Goal: Task Accomplishment & Management: Complete application form

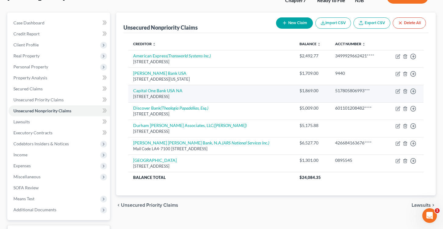
scroll to position [48, 0]
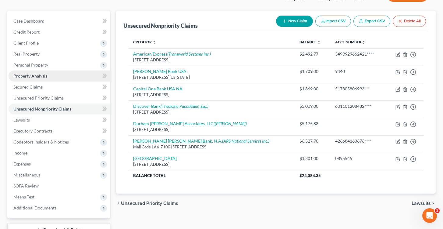
click at [40, 74] on span "Property Analysis" at bounding box center [30, 75] width 34 height 5
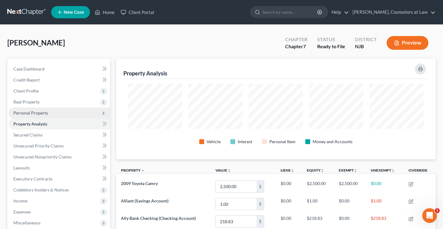
click at [30, 113] on span "Personal Property" at bounding box center [30, 112] width 35 height 5
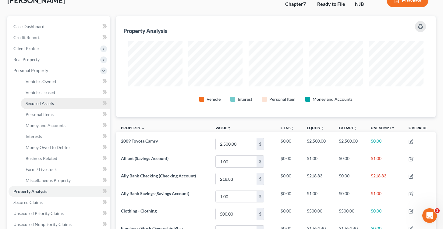
scroll to position [49, 0]
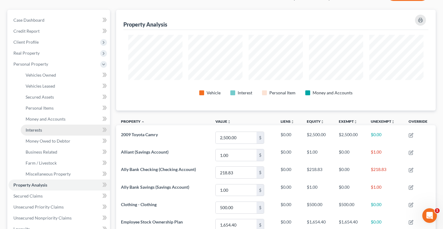
click at [40, 128] on span "Interests" at bounding box center [34, 129] width 16 height 5
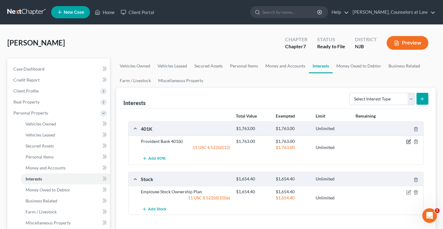
click at [409, 140] on icon "button" at bounding box center [409, 141] width 5 height 5
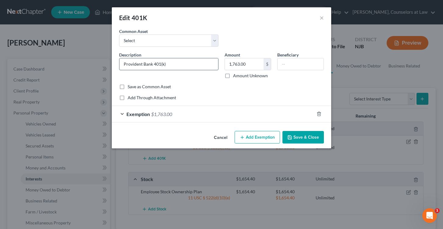
click at [123, 63] on input "Provident Bank 401(k)" at bounding box center [169, 64] width 99 height 12
type input "Principal / Provident Bank 401(k)"
drag, startPoint x: 213, startPoint y: 41, endPoint x: 213, endPoint y: 14, distance: 26.8
click at [213, 14] on div "Edit 401K × An exemption set must first be selected from the Filing Information…" at bounding box center [222, 77] width 220 height 141
click at [299, 138] on button "Save & Close" at bounding box center [303, 137] width 41 height 13
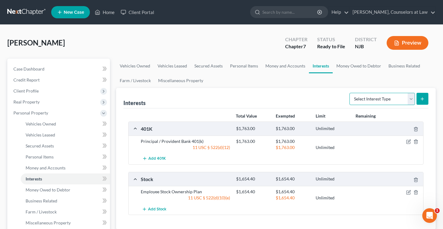
select select "term_life_insurance"
click at [424, 99] on line "submit" at bounding box center [422, 99] width 3 height 0
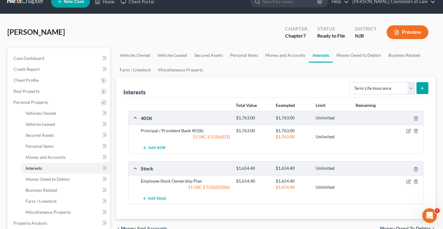
scroll to position [11, 0]
click at [422, 84] on button "submit" at bounding box center [423, 88] width 12 height 12
select select "term_life_insurance"
click at [424, 85] on button "submit" at bounding box center [423, 88] width 12 height 12
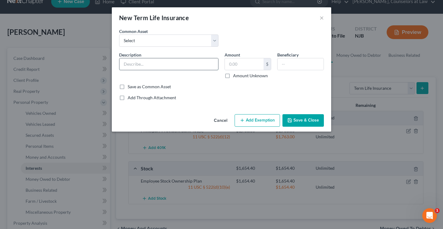
click at [143, 63] on input "text" at bounding box center [169, 64] width 99 height 12
type input "Employer Life & ADD"
click at [246, 64] on input "text" at bounding box center [244, 64] width 39 height 12
type input "36,000"
click at [128, 85] on label "Save as Common Asset" at bounding box center [149, 87] width 43 height 6
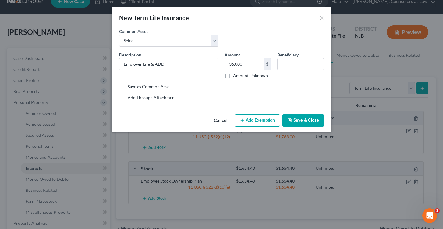
click at [130, 85] on input "Save as Common Asset" at bounding box center [132, 86] width 4 height 4
checkbox input "true"
click at [296, 65] on input "text" at bounding box center [301, 64] width 46 height 12
drag, startPoint x: 302, startPoint y: 117, endPoint x: 254, endPoint y: 117, distance: 47.9
click at [254, 117] on div "Cancel Add Exemption Save & Close" at bounding box center [222, 122] width 220 height 20
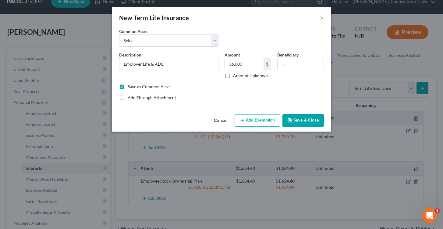
click at [254, 117] on button "Add Exemption" at bounding box center [257, 120] width 45 height 13
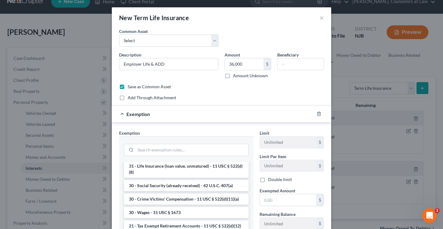
scroll to position [245, 0]
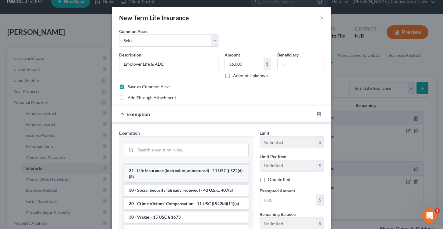
click at [187, 172] on li "31 - Life Insurance (loan value, unmatured) - 11 USC § 522(d)(8)" at bounding box center [186, 173] width 125 height 17
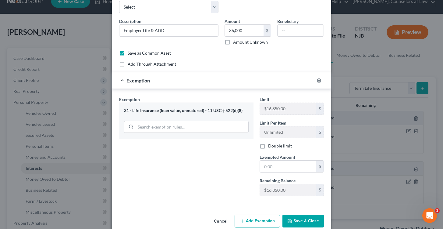
scroll to position [34, 0]
click at [273, 165] on input "text" at bounding box center [288, 166] width 56 height 12
type input "36,000"
click at [301, 222] on button "Save & Close" at bounding box center [303, 220] width 41 height 13
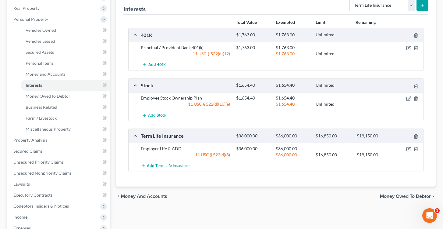
scroll to position [105, 0]
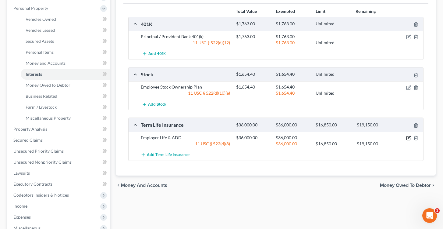
click at [408, 136] on icon "button" at bounding box center [409, 137] width 5 height 5
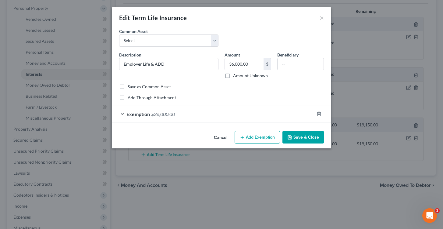
click at [123, 115] on div "Exemption $36,000.00" at bounding box center [213, 114] width 203 height 16
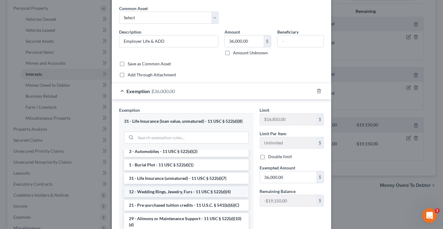
scroll to position [125, 0]
click at [186, 176] on li "31 - Life Insurance (unmatured) - 11 USC § 522(d)(7)" at bounding box center [186, 177] width 125 height 11
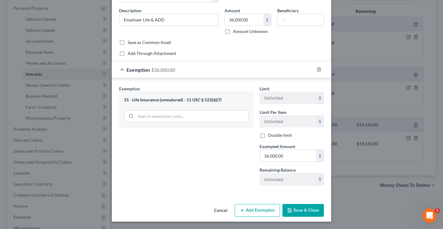
scroll to position [44, 0]
click at [302, 206] on button "Save & Close" at bounding box center [303, 210] width 41 height 13
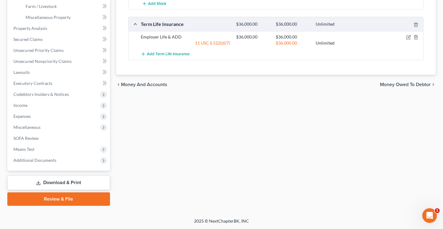
scroll to position [205, 0]
click at [70, 198] on link "Review & File" at bounding box center [58, 198] width 103 height 13
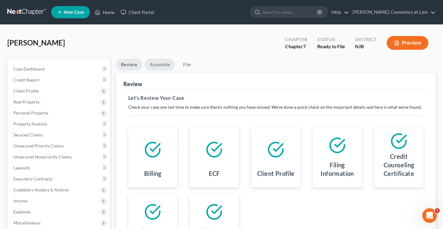
click at [158, 66] on link "Assemble" at bounding box center [160, 65] width 30 height 12
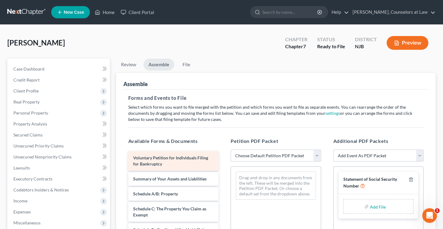
click at [189, 159] on span "Voluntary Petition for Individuals Filing for Bankruptcy" at bounding box center [170, 160] width 75 height 11
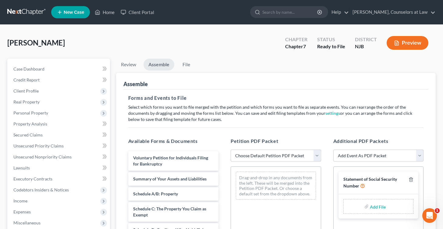
select select "0"
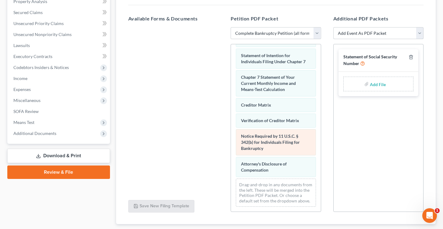
scroll to position [235, 0]
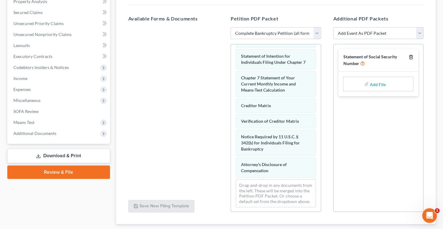
click at [412, 55] on icon "button" at bounding box center [411, 57] width 3 height 4
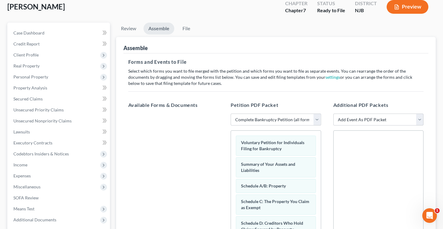
scroll to position [27, 0]
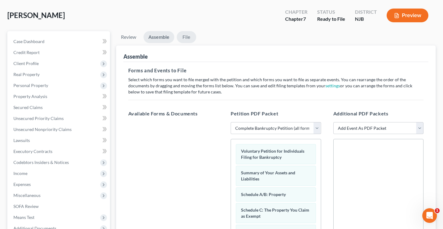
click at [186, 35] on link "File" at bounding box center [187, 37] width 20 height 12
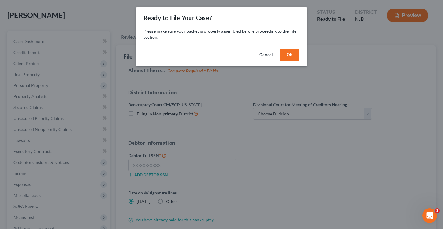
click at [288, 56] on button "OK" at bounding box center [290, 55] width 20 height 12
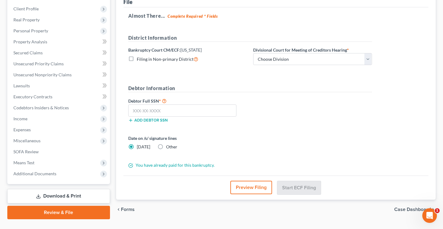
scroll to position [83, 0]
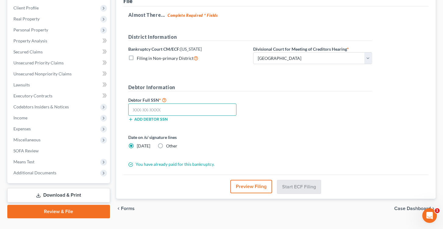
click at [156, 110] on input "text" at bounding box center [182, 109] width 109 height 12
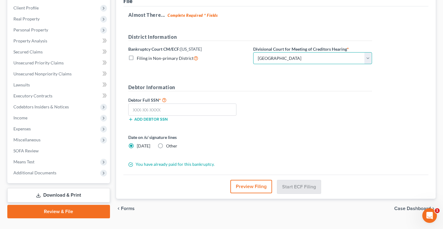
select select "2"
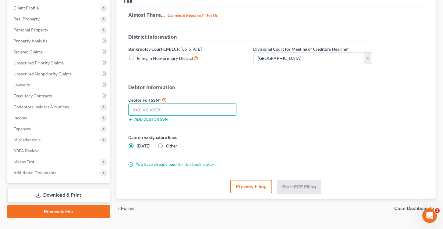
click at [145, 111] on input "text" at bounding box center [182, 109] width 109 height 12
type input "135-15-4640"
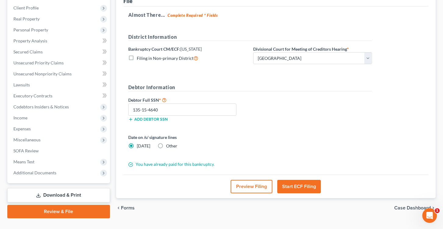
click at [297, 188] on button "Start ECF Filing" at bounding box center [300, 186] width 44 height 13
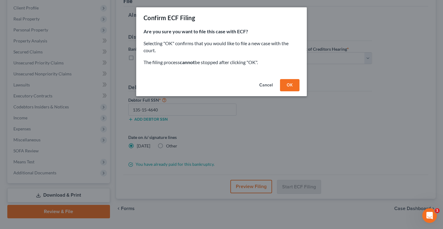
click at [291, 84] on button "OK" at bounding box center [290, 85] width 20 height 12
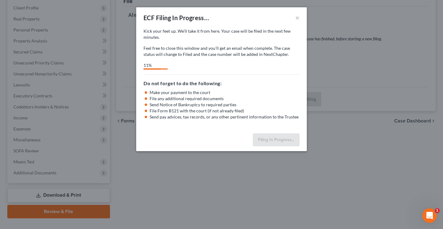
select select "2"
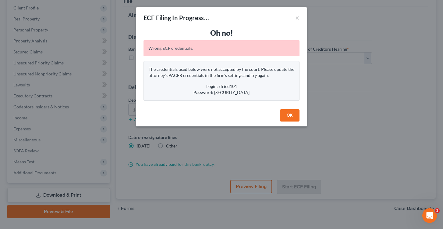
click at [292, 117] on button "OK" at bounding box center [290, 115] width 20 height 12
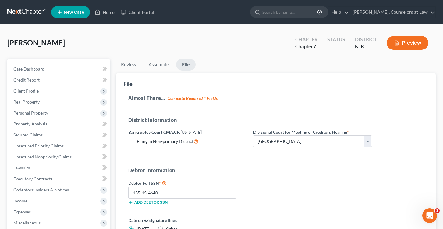
scroll to position [0, 0]
click at [104, 12] on link "Home" at bounding box center [105, 12] width 26 height 11
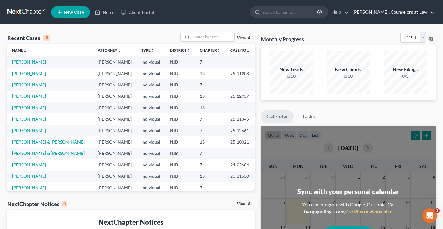
click at [378, 14] on link "[PERSON_NAME], Counselors at Law" at bounding box center [393, 12] width 86 height 11
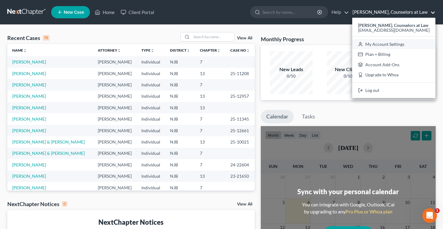
click at [385, 44] on link "My Account Settings" at bounding box center [394, 44] width 83 height 10
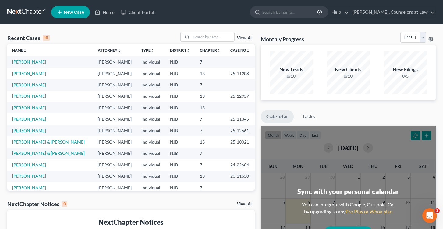
select select "24"
select select "33"
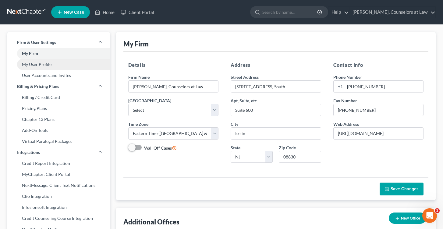
click at [30, 63] on link "My User Profile" at bounding box center [58, 64] width 103 height 11
select select "33"
select select "51"
select select "attorney"
select select "0"
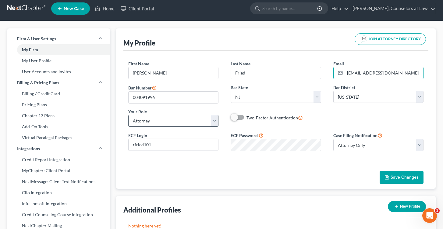
scroll to position [4, 0]
click at [44, 60] on link "My User Profile" at bounding box center [58, 60] width 103 height 11
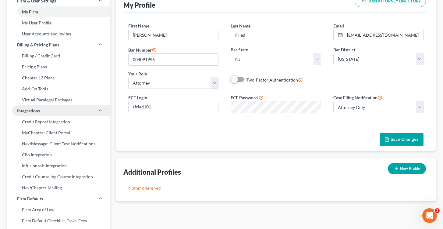
scroll to position [37, 0]
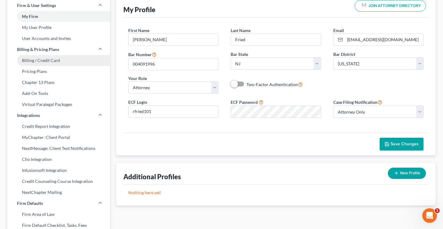
click at [46, 59] on link "Billing / Credit Card" at bounding box center [58, 60] width 103 height 11
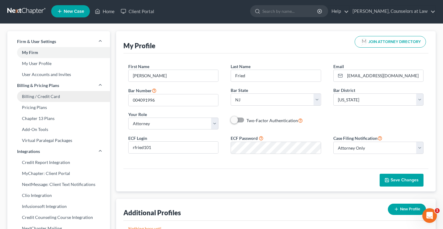
select select "33"
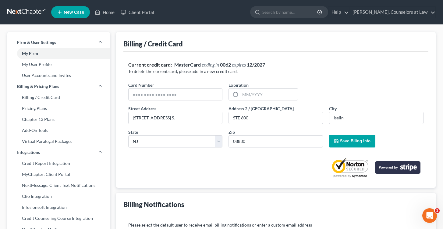
scroll to position [0, 0]
click at [35, 64] on link "My User Profile" at bounding box center [58, 64] width 103 height 11
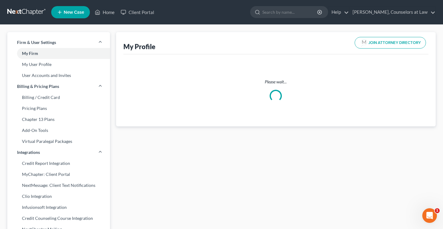
select select "33"
select select "51"
select select "attorney"
select select "0"
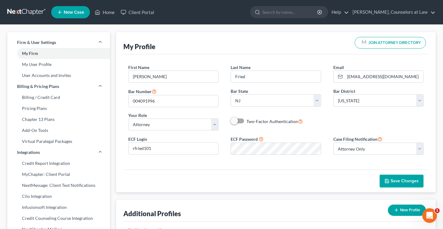
click at [247, 121] on label "Two-Factor Authentication" at bounding box center [275, 121] width 56 height 7
click at [249, 121] on input "Two-Factor Authentication" at bounding box center [251, 120] width 4 height 4
click at [247, 123] on label "Two-Factor Authentication" at bounding box center [275, 121] width 56 height 7
click at [249, 122] on input "Two-Factor Authentication" at bounding box center [251, 120] width 4 height 4
checkbox input "false"
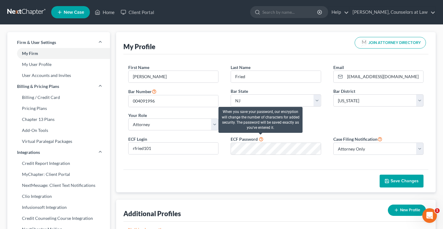
click at [261, 137] on icon at bounding box center [261, 139] width 5 height 6
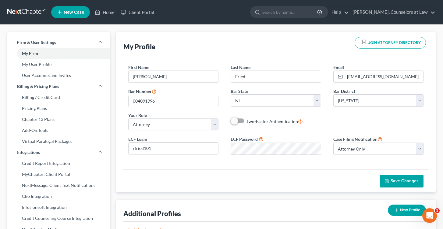
drag, startPoint x: 409, startPoint y: 182, endPoint x: 146, endPoint y: 69, distance: 286.6
click at [146, 69] on div "My Profile JOIN ATTORNEY DIRECTORY First Name * Richard F. Last Name * Fried Em…" at bounding box center [276, 112] width 320 height 160
click at [177, 148] on input "rfried101" at bounding box center [174, 148] width 90 height 12
click at [234, 164] on div "First Name * Richard F. Last Name * Fried Email * friedlawyer@aol.com Bar Numbe…" at bounding box center [277, 111] width 306 height 115
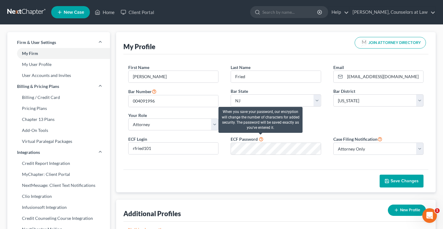
click at [261, 137] on icon at bounding box center [261, 139] width 5 height 6
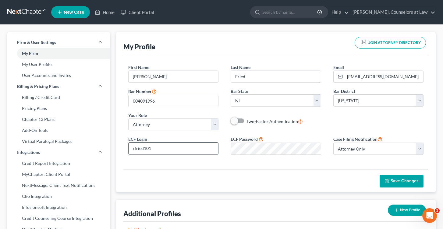
click at [155, 149] on input "rfried101" at bounding box center [174, 148] width 90 height 12
type input "rfried"
click at [405, 181] on span "Save Changes" at bounding box center [405, 180] width 28 height 5
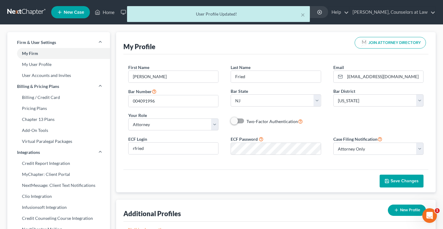
click at [26, 13] on link at bounding box center [26, 12] width 39 height 11
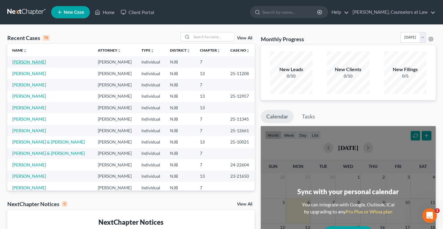
click at [25, 61] on link "[PERSON_NAME]" at bounding box center [29, 61] width 34 height 5
select select "0"
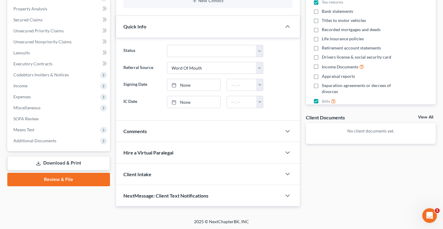
click at [57, 179] on link "Review & File" at bounding box center [58, 179] width 103 height 13
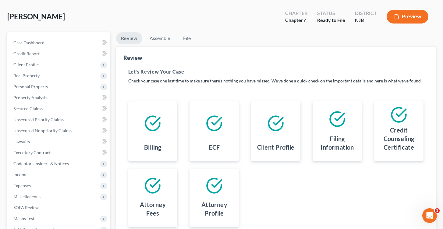
scroll to position [5, 0]
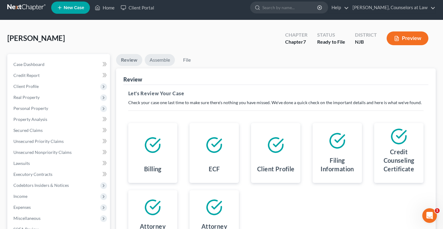
click at [159, 62] on link "Assemble" at bounding box center [160, 60] width 30 height 12
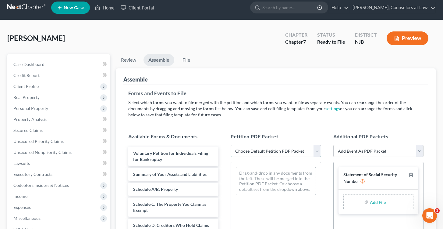
select select "0"
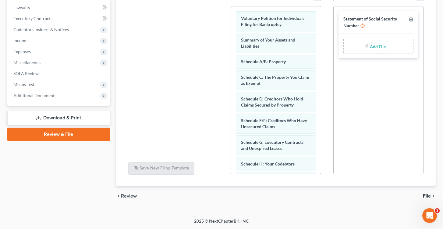
scroll to position [0, 0]
click at [412, 19] on icon "button" at bounding box center [411, 19] width 5 height 5
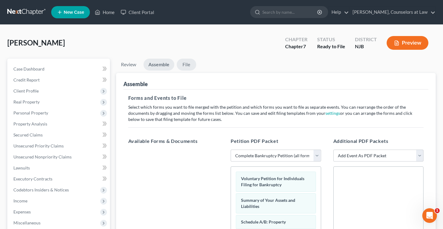
click at [187, 60] on link "File" at bounding box center [187, 65] width 20 height 12
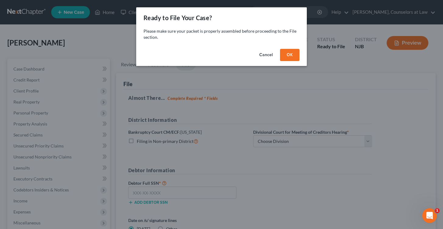
click at [289, 53] on button "OK" at bounding box center [290, 55] width 20 height 12
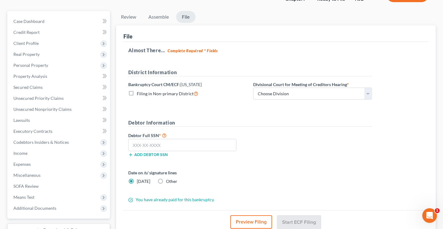
scroll to position [51, 0]
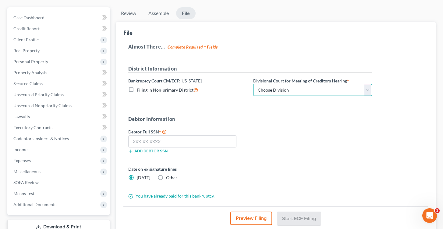
select select "2"
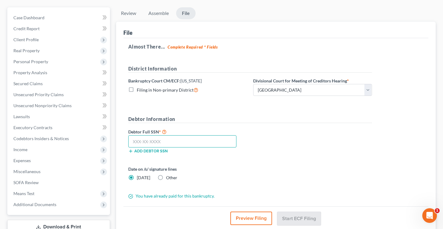
click at [143, 139] on input "text" at bounding box center [182, 141] width 109 height 12
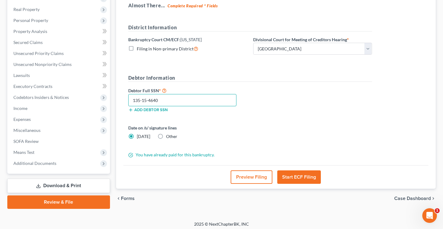
scroll to position [93, 0]
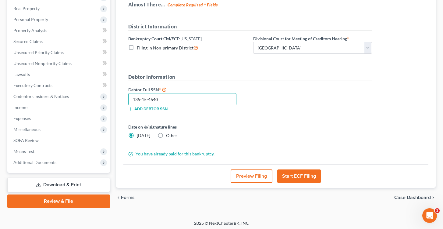
type input "135-15-4640"
click at [295, 176] on button "Start ECF Filing" at bounding box center [300, 175] width 44 height 13
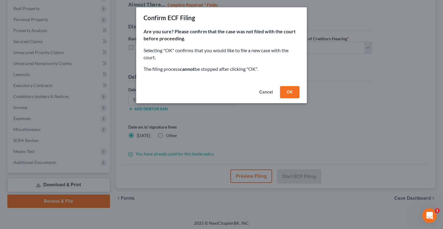
click at [287, 89] on button "OK" at bounding box center [290, 92] width 20 height 12
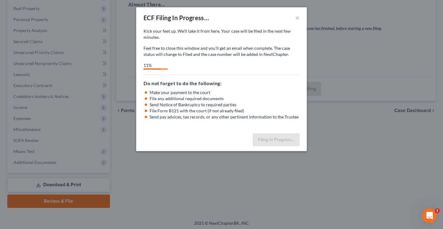
select select "2"
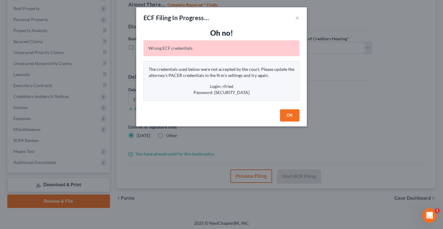
click at [289, 116] on button "OK" at bounding box center [290, 115] width 20 height 12
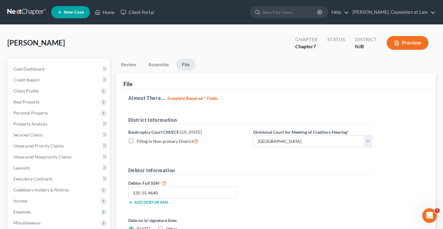
scroll to position [0, 0]
click at [19, 9] on link at bounding box center [26, 12] width 39 height 11
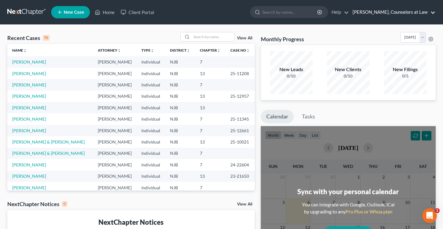
click at [371, 10] on link "[PERSON_NAME], Counselors at Law" at bounding box center [393, 12] width 86 height 11
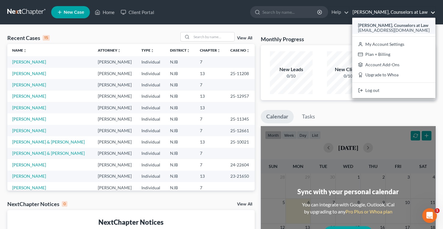
click at [382, 27] on span "[EMAIL_ADDRESS][DOMAIN_NAME]" at bounding box center [394, 29] width 72 height 5
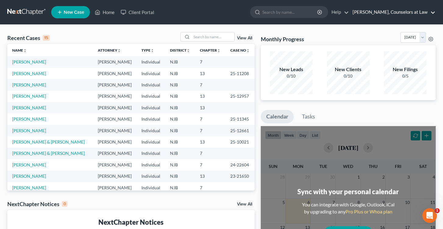
click at [404, 13] on link "[PERSON_NAME], Counselors at Law" at bounding box center [393, 12] width 86 height 11
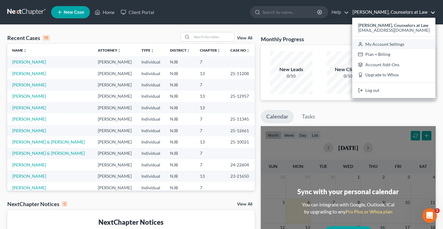
click at [387, 45] on link "My Account Settings" at bounding box center [394, 44] width 83 height 10
select select "51"
select select "24"
select select "33"
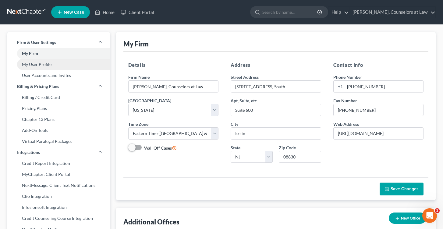
click at [44, 64] on link "My User Profile" at bounding box center [58, 64] width 103 height 11
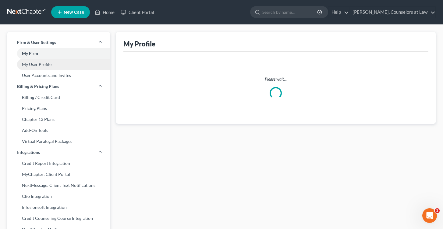
select select "33"
select select "51"
select select "attorney"
select select "0"
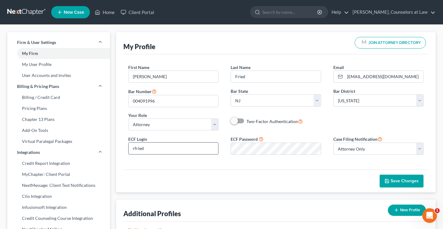
click at [158, 149] on input "rfried" at bounding box center [174, 148] width 90 height 12
type input "rfried101"
click at [403, 180] on span "Save Changes" at bounding box center [405, 180] width 28 height 5
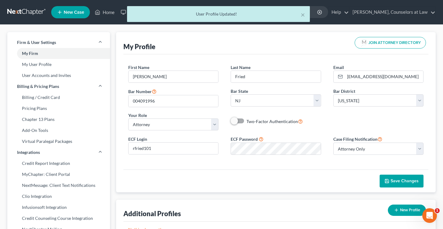
click at [24, 9] on div "× User Profile Updated!" at bounding box center [218, 15] width 443 height 19
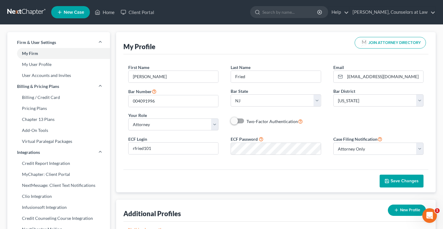
click at [24, 11] on link at bounding box center [26, 12] width 39 height 11
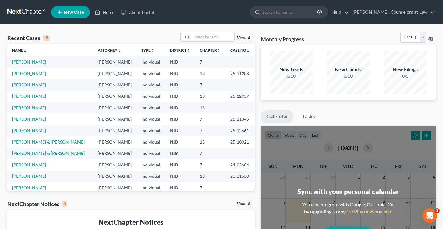
click at [27, 62] on link "[PERSON_NAME]" at bounding box center [29, 61] width 34 height 5
select select "0"
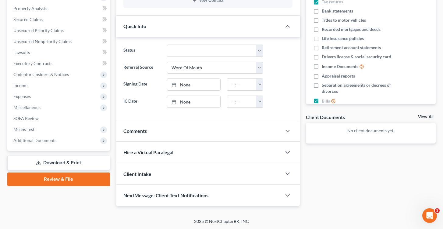
scroll to position [115, 0]
click at [64, 178] on link "Review & File" at bounding box center [58, 179] width 103 height 13
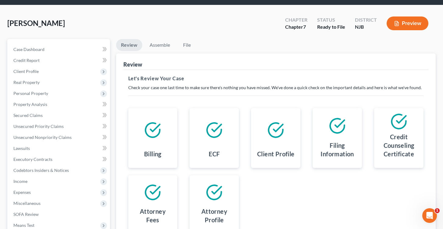
scroll to position [22, 0]
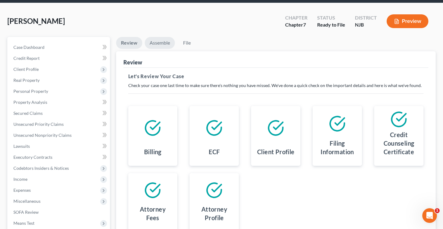
click at [161, 41] on link "Assemble" at bounding box center [160, 43] width 30 height 12
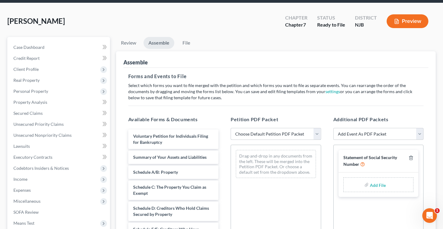
select select "0"
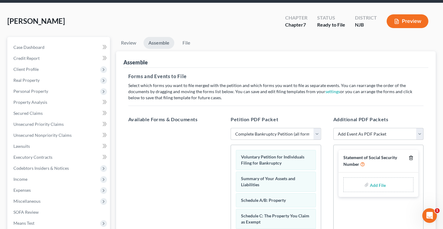
click at [412, 158] on line "button" at bounding box center [412, 158] width 0 height 1
click at [185, 41] on link "File" at bounding box center [187, 43] width 20 height 12
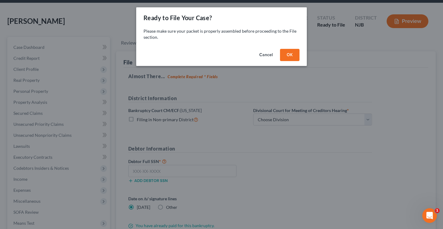
click at [291, 57] on button "OK" at bounding box center [290, 55] width 20 height 12
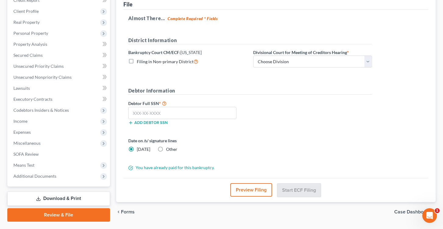
scroll to position [81, 0]
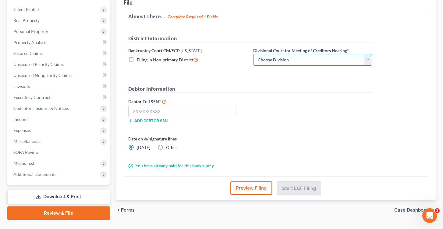
select select "2"
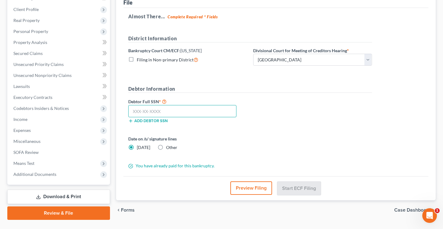
click at [160, 113] on input "text" at bounding box center [182, 111] width 109 height 12
type input "135-15-4640"
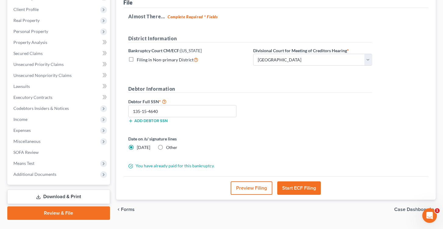
click at [303, 187] on button "Start ECF Filing" at bounding box center [300, 187] width 44 height 13
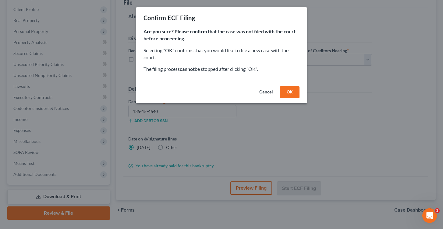
click at [291, 93] on button "OK" at bounding box center [290, 92] width 20 height 12
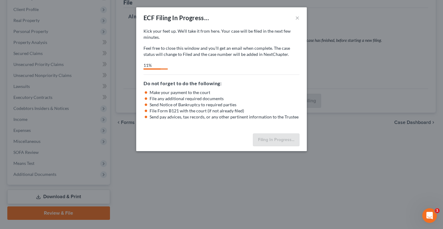
select select "2"
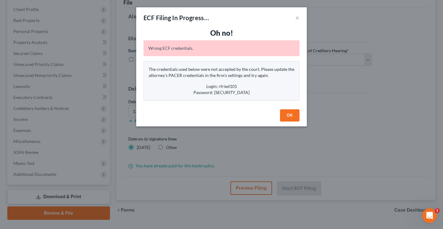
click at [291, 117] on button "OK" at bounding box center [290, 115] width 20 height 12
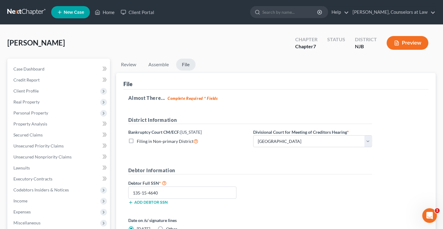
scroll to position [0, 0]
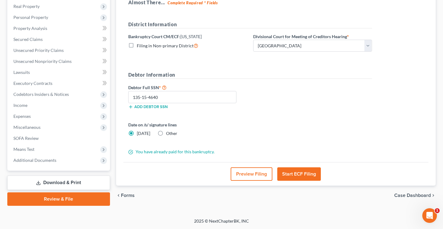
click at [59, 182] on link "Download & Print" at bounding box center [58, 182] width 103 height 14
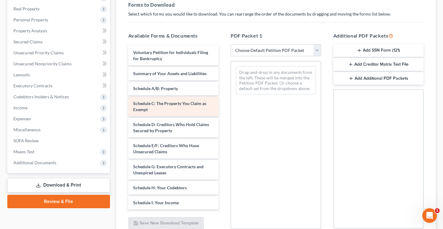
scroll to position [94, 0]
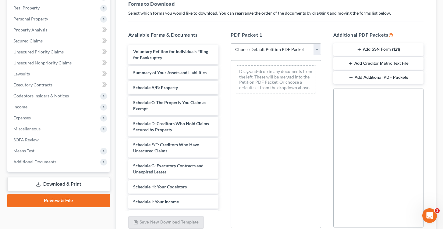
select select "0"
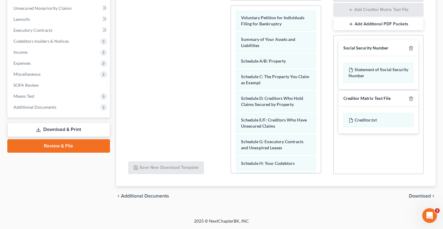
scroll to position [149, 0]
click at [411, 49] on icon "button" at bounding box center [411, 48] width 5 height 5
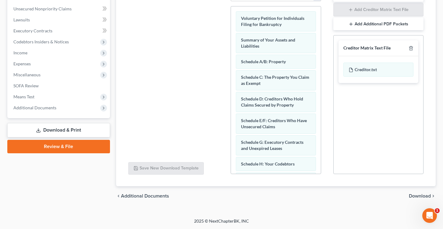
scroll to position [148, 0]
click at [392, 67] on div "Creditor.txt" at bounding box center [379, 70] width 70 height 14
click at [356, 122] on div "Social Security Number Statement of Social Security Number Creditor Matrix Text…" at bounding box center [379, 104] width 91 height 139
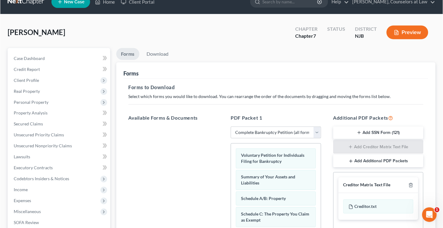
scroll to position [12, 0]
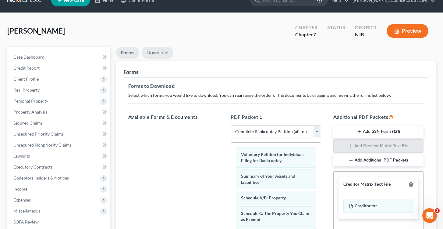
click at [155, 50] on link "Download" at bounding box center [158, 53] width 32 height 12
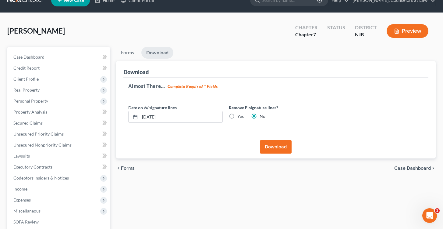
click at [277, 144] on button "Download" at bounding box center [276, 146] width 32 height 13
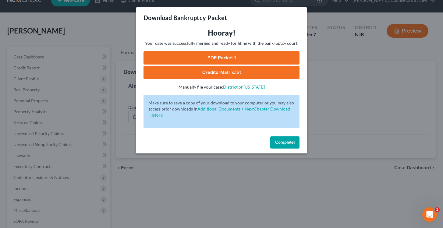
click at [210, 72] on link "CreditorMatrix.txt" at bounding box center [222, 72] width 156 height 13
click at [224, 58] on link "PDF Packet 1" at bounding box center [222, 57] width 156 height 13
